Goal: Information Seeking & Learning: Compare options

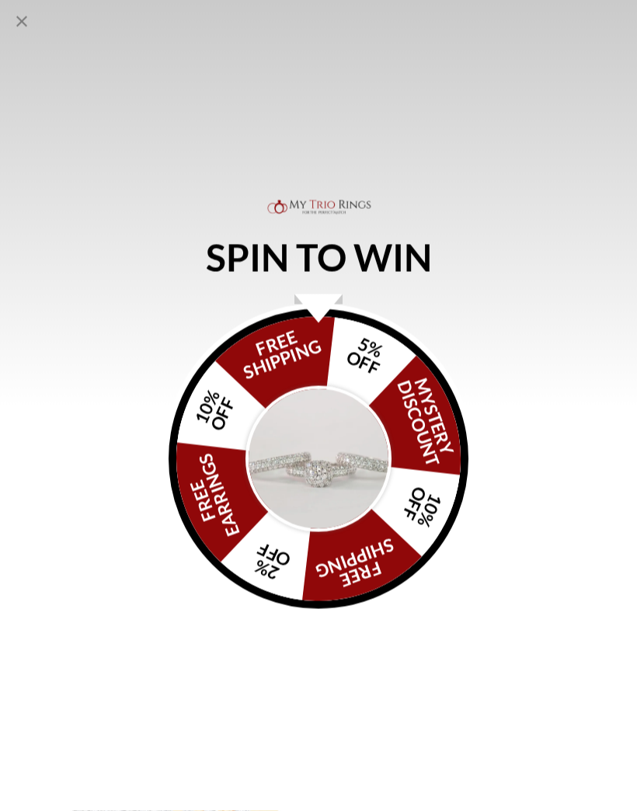
scroll to position [1702, 0]
click at [332, 488] on img "Alia popup" at bounding box center [318, 459] width 146 height 146
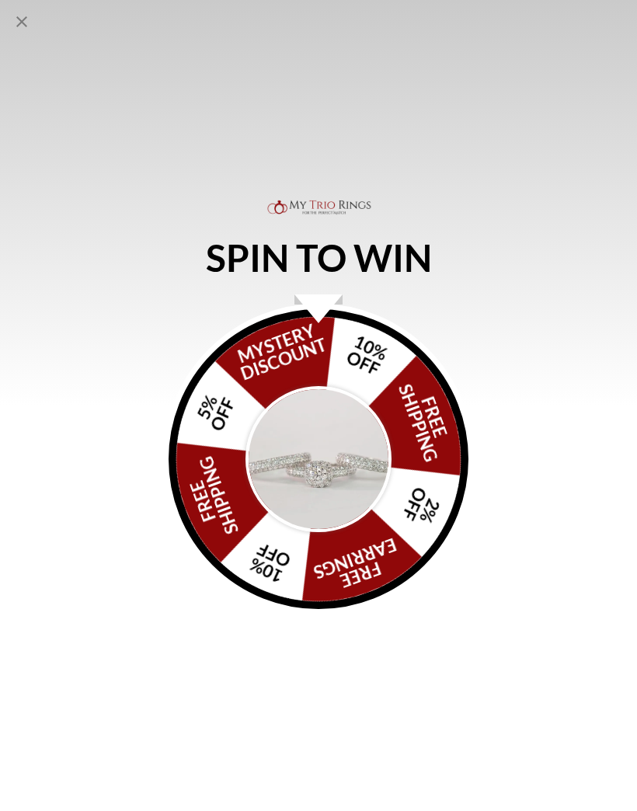
scroll to position [1701, 0]
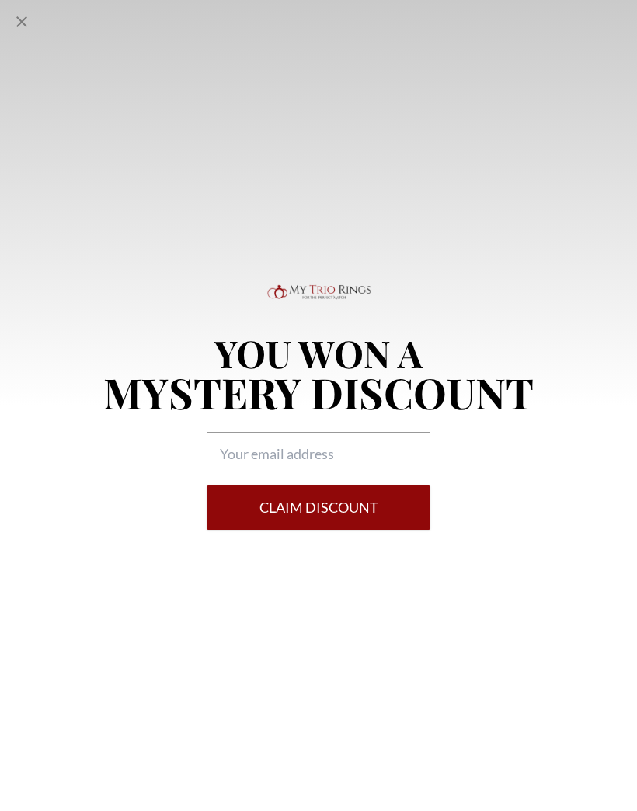
click at [23, 29] on icon "Close popup" at bounding box center [21, 21] width 19 height 19
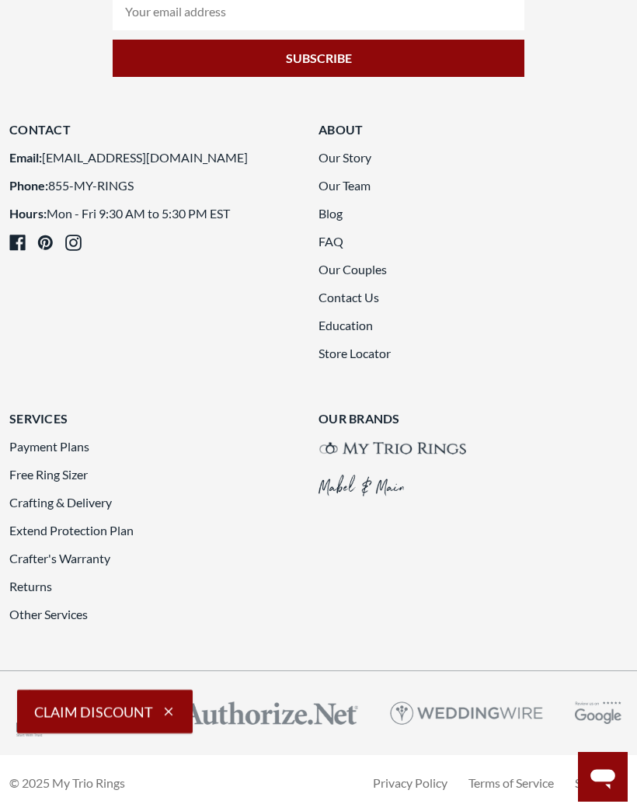
scroll to position [5366, 0]
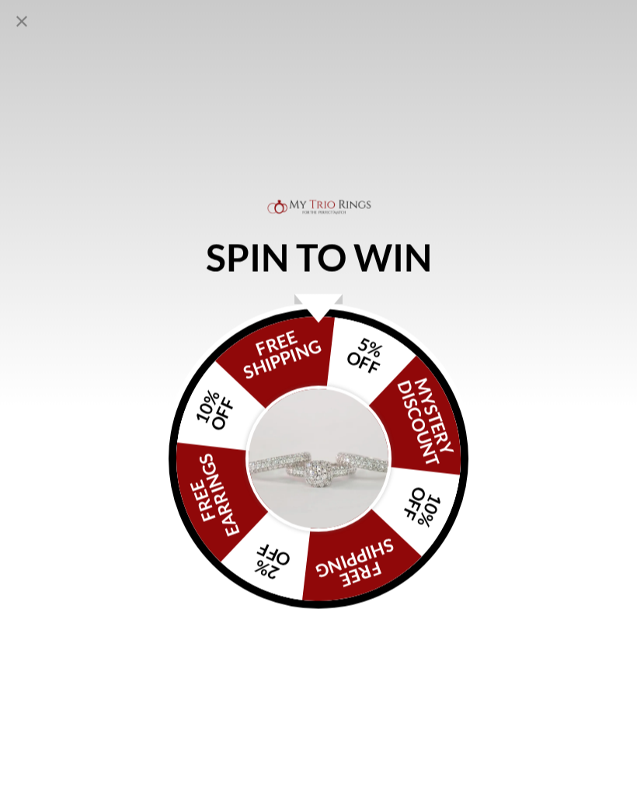
scroll to position [6617, 0]
click at [21, 16] on icon "Close popup" at bounding box center [21, 21] width 19 height 19
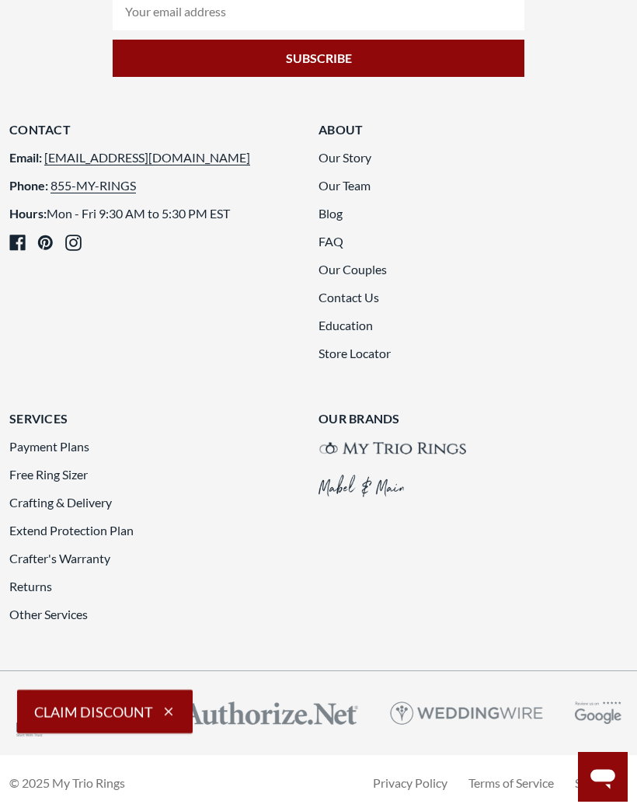
scroll to position [6493, 0]
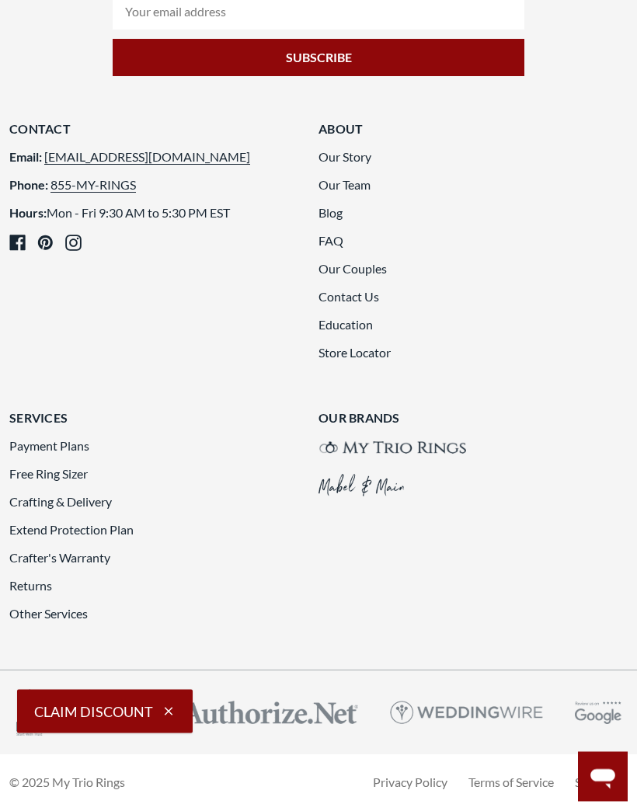
scroll to position [6366, 0]
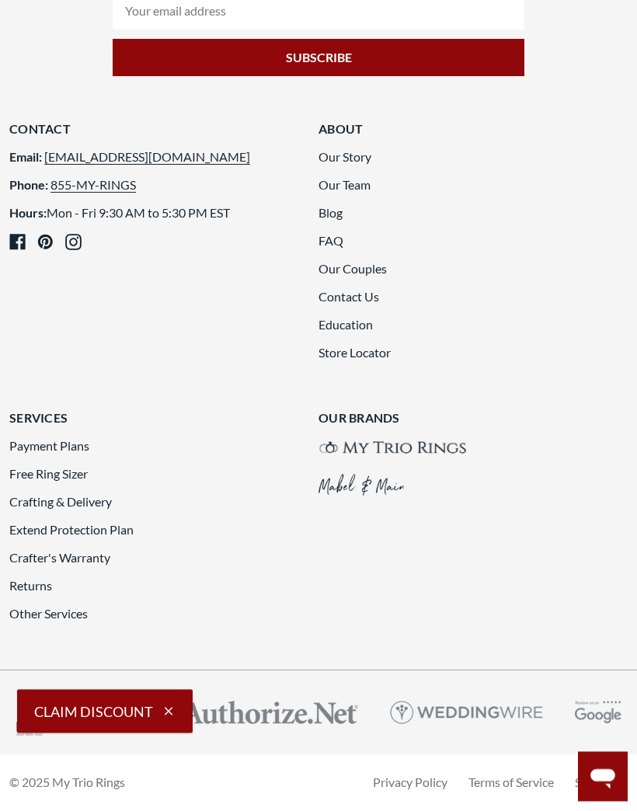
scroll to position [6421, 0]
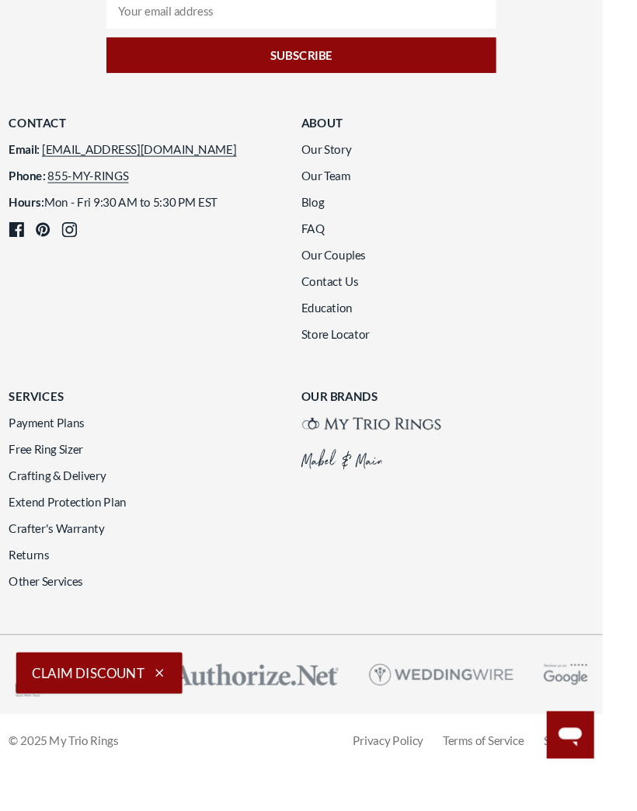
scroll to position [6509, 0]
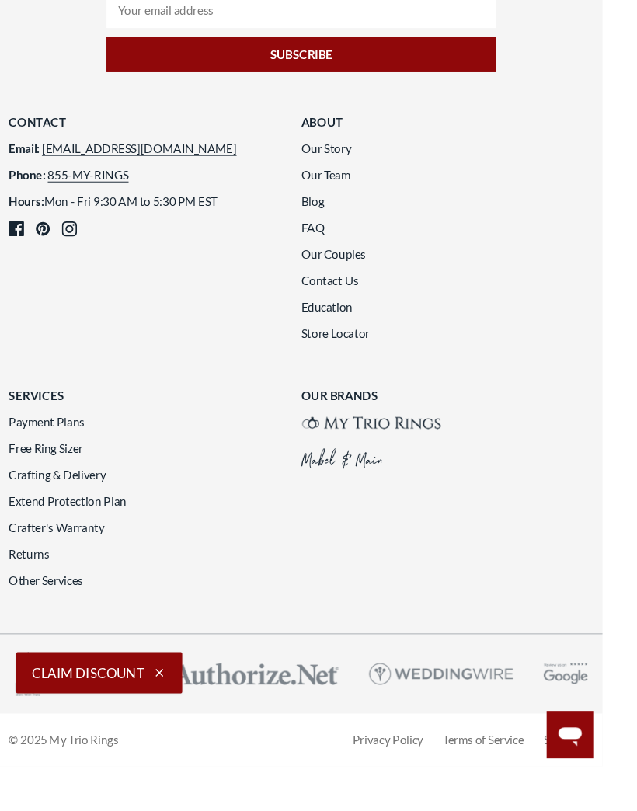
scroll to position [6581, 0]
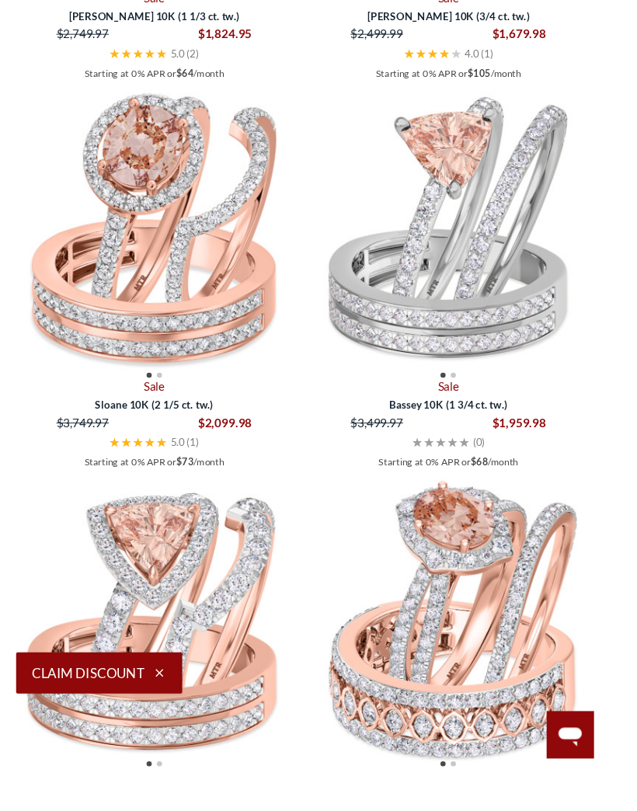
scroll to position [3108, 0]
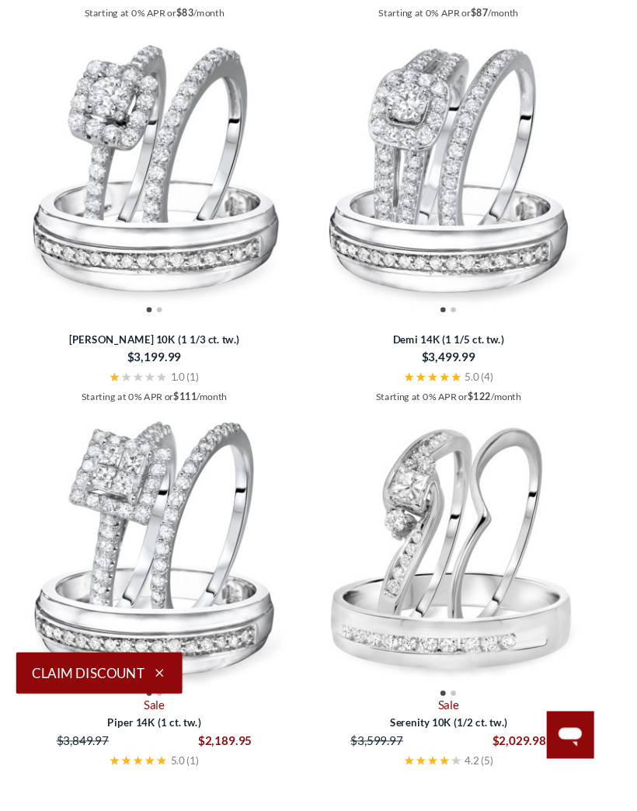
scroll to position [2422, 0]
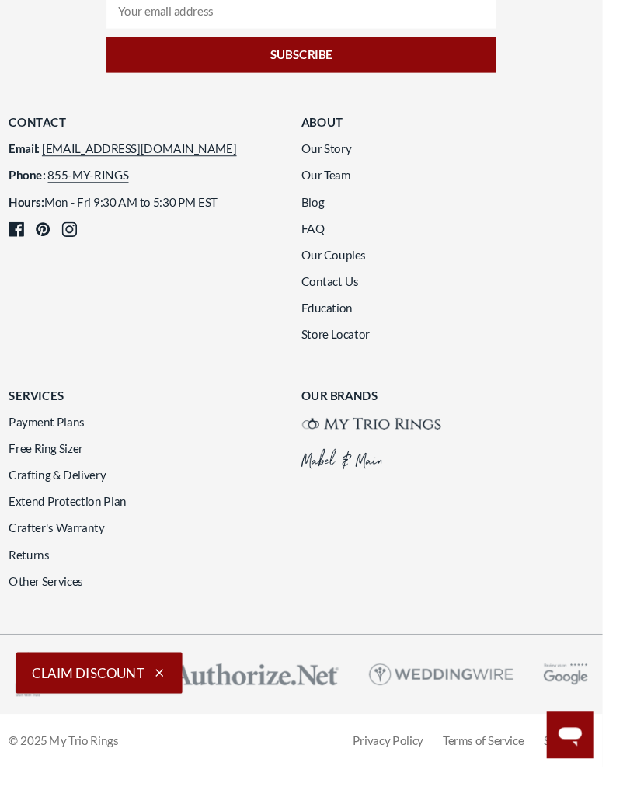
scroll to position [6560, 0]
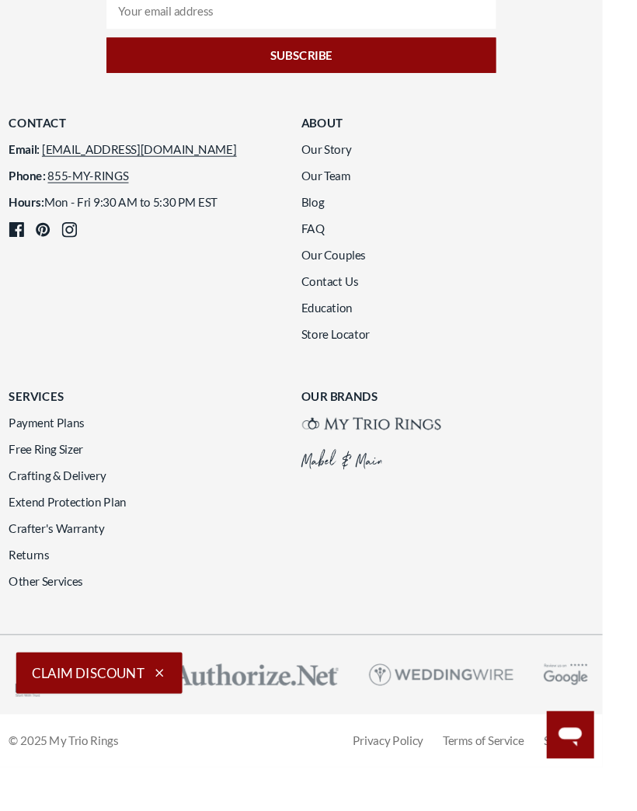
scroll to position [6762, 0]
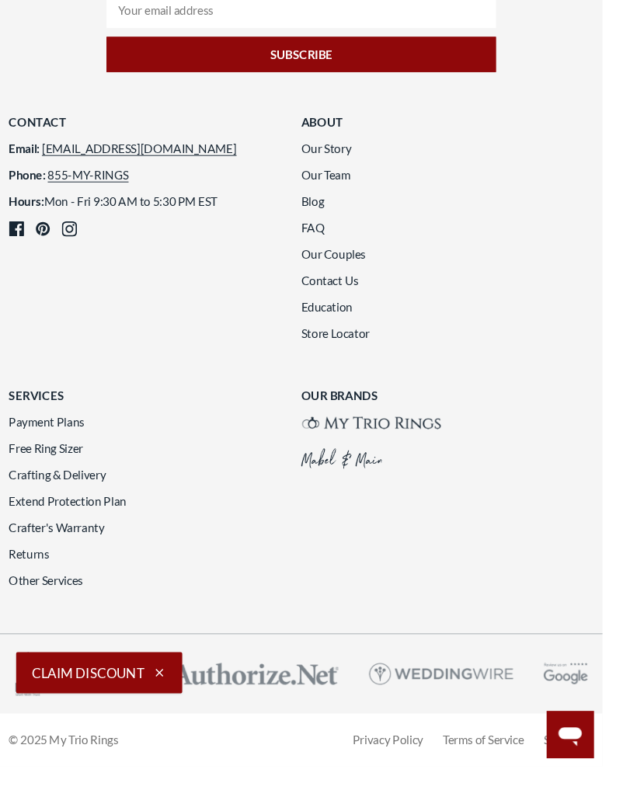
scroll to position [6606, 0]
